Goal: Check status: Check status

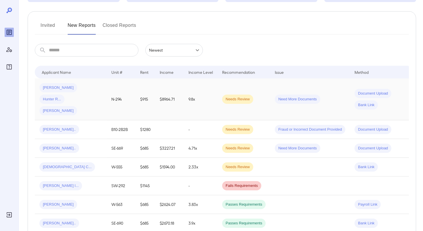
scroll to position [61, 0]
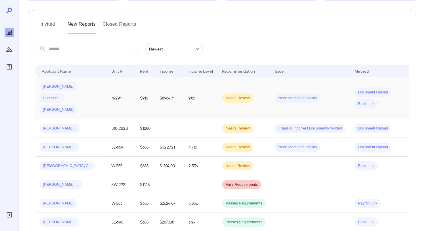
click at [91, 100] on div "Jennifer L... Hunter R... Jayden L..." at bounding box center [70, 98] width 63 height 32
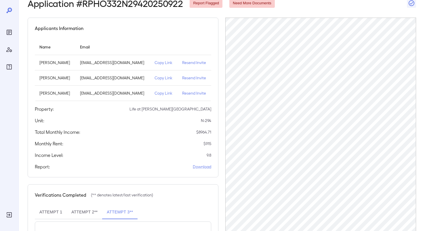
scroll to position [6, 0]
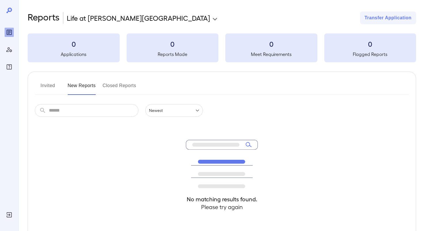
click at [81, 90] on button "New Reports" at bounding box center [82, 88] width 28 height 14
click at [119, 87] on button "Closed Reports" at bounding box center [120, 88] width 34 height 14
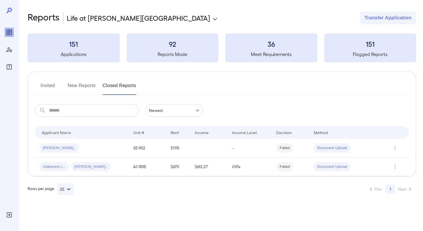
click at [75, 86] on button "New Reports" at bounding box center [82, 88] width 28 height 14
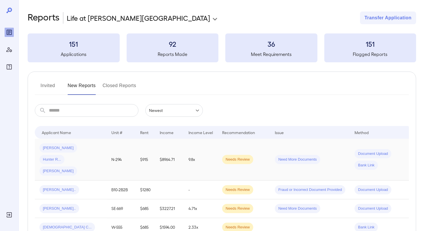
click at [94, 155] on div "[PERSON_NAME] [PERSON_NAME] R... [PERSON_NAME]" at bounding box center [70, 159] width 63 height 32
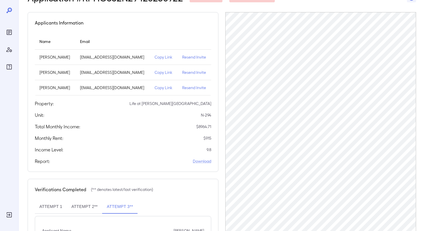
scroll to position [36, 0]
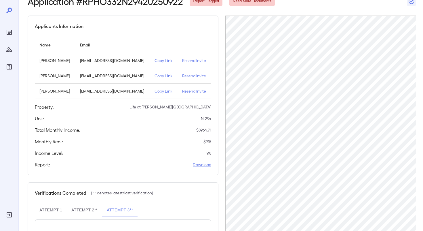
click at [184, 77] on p "Resend Invite" at bounding box center [194, 76] width 24 height 6
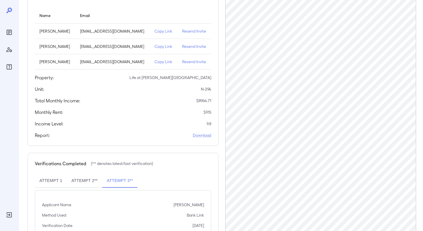
scroll to position [0, 0]
